Goal: Information Seeking & Learning: Stay updated

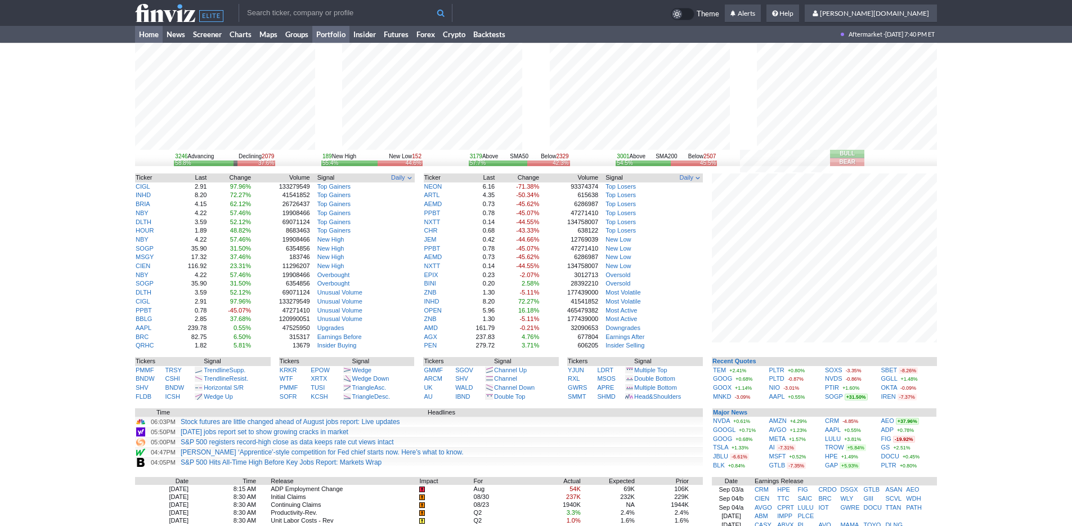
click at [324, 38] on link "Portfolio" at bounding box center [330, 34] width 37 height 17
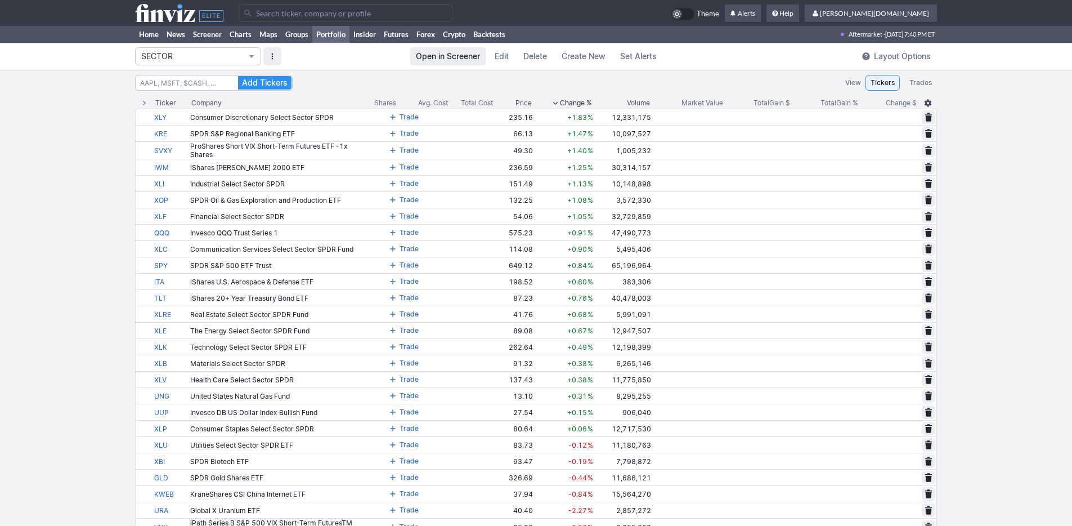
click at [227, 59] on span "SECTOR" at bounding box center [192, 56] width 102 height 11
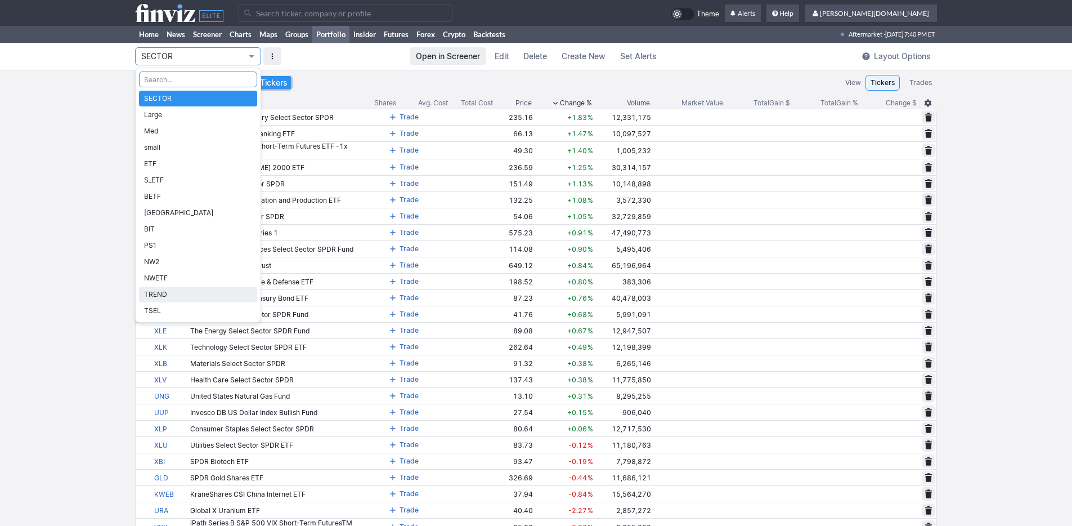
click at [217, 293] on span "TREND" at bounding box center [198, 294] width 108 height 11
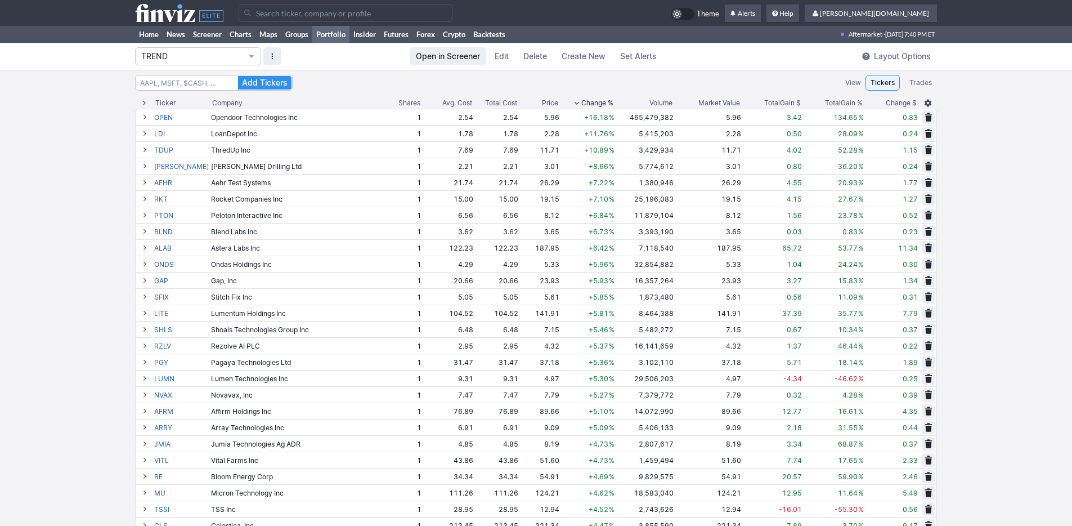
click at [584, 104] on span "Change %" at bounding box center [598, 102] width 32 height 11
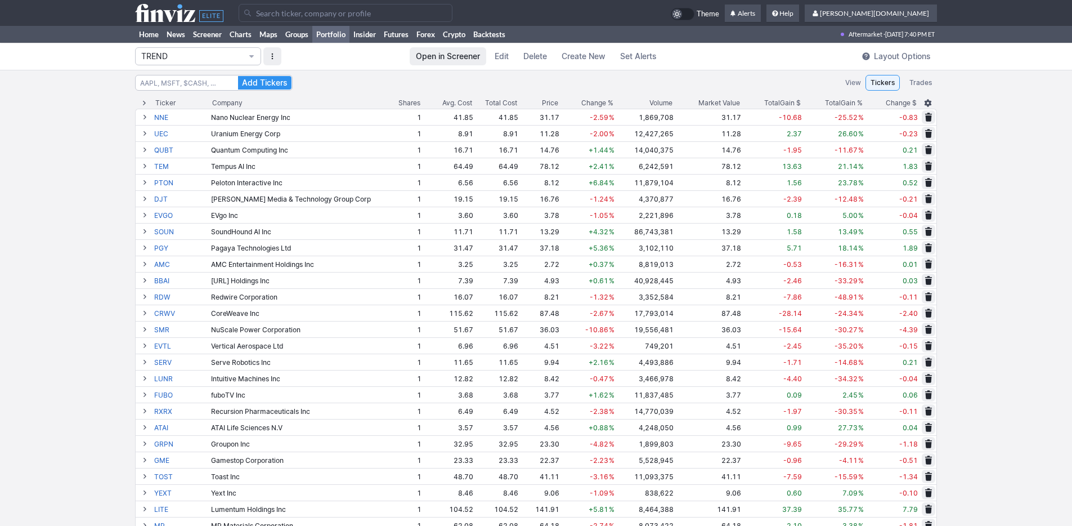
click at [584, 104] on span "Change %" at bounding box center [598, 102] width 32 height 11
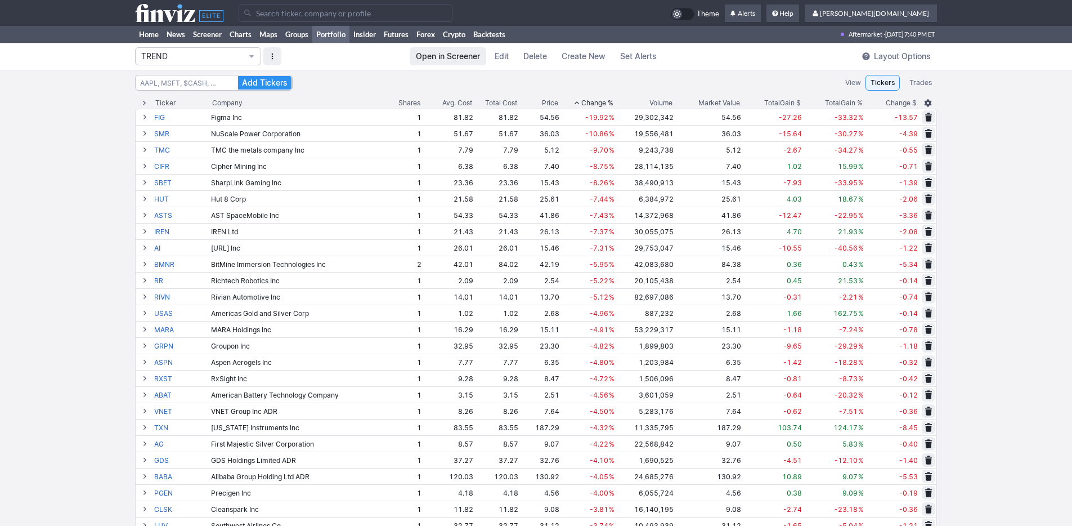
click at [584, 104] on span "Change %" at bounding box center [598, 102] width 32 height 11
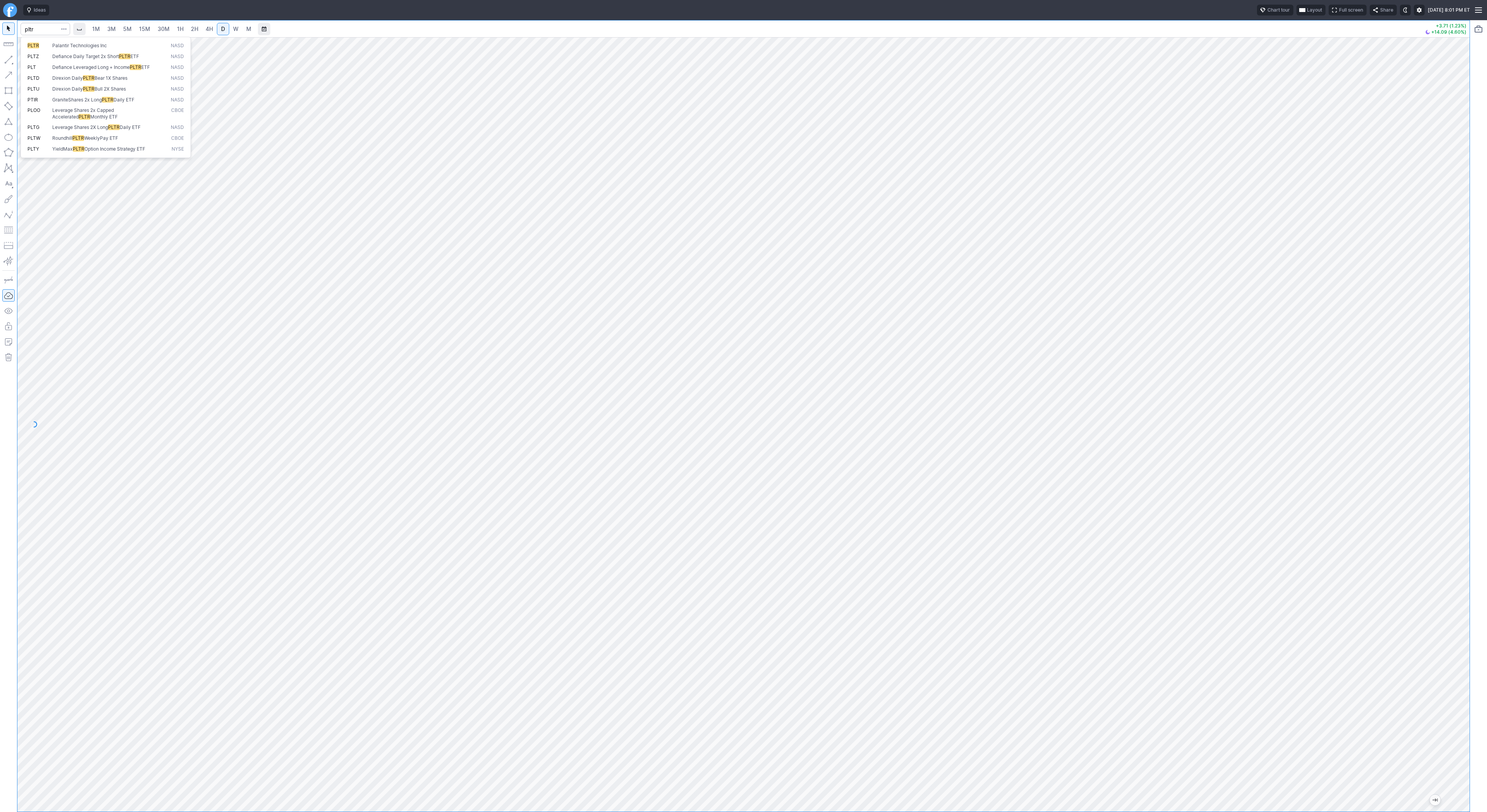
type input "pltr"
